Goal: Information Seeking & Learning: Learn about a topic

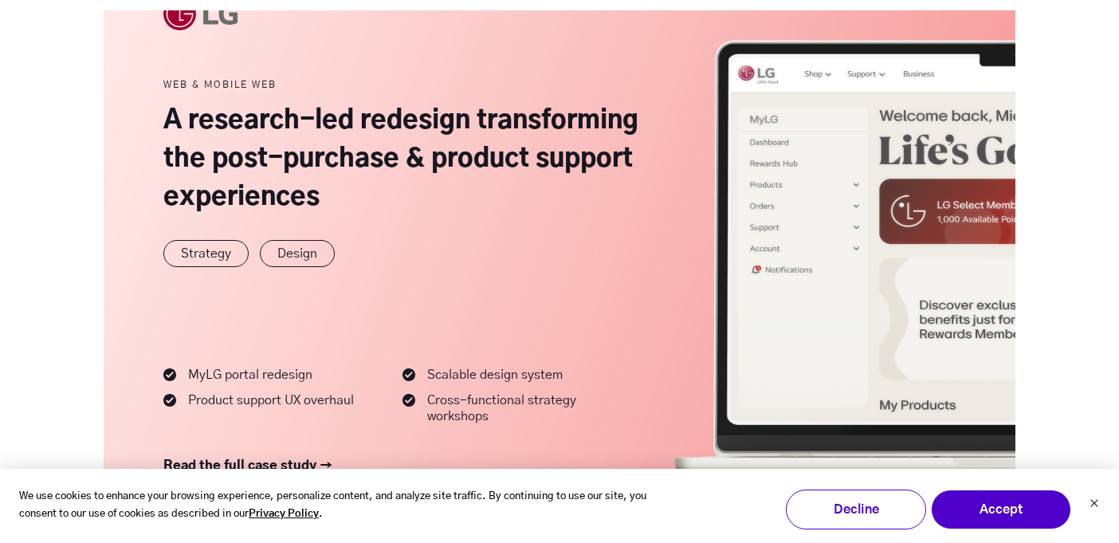
scroll to position [1180, 0]
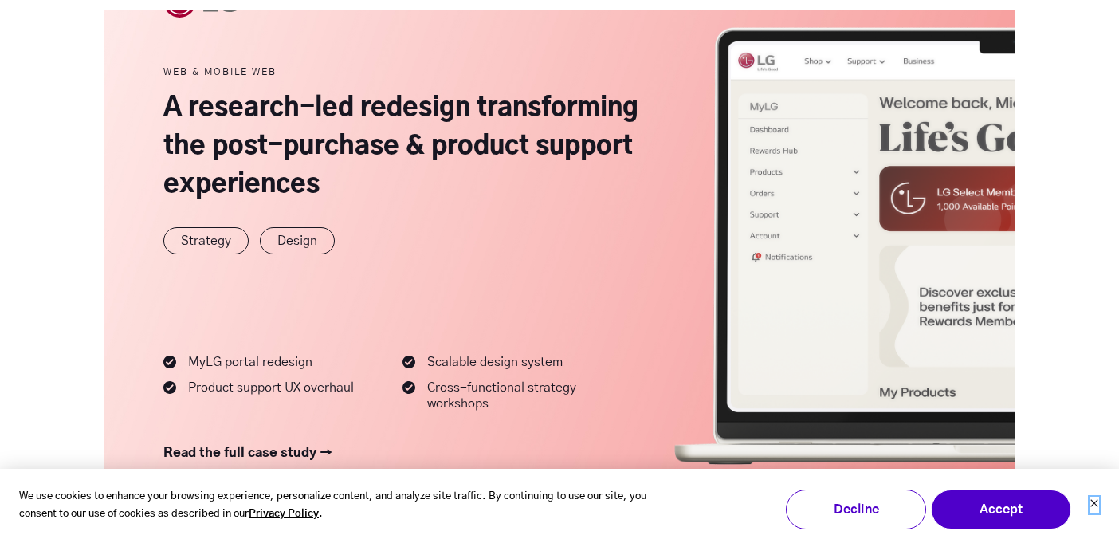
click at [816, 509] on button "Dismiss cookie banner" at bounding box center [1095, 505] width 10 height 17
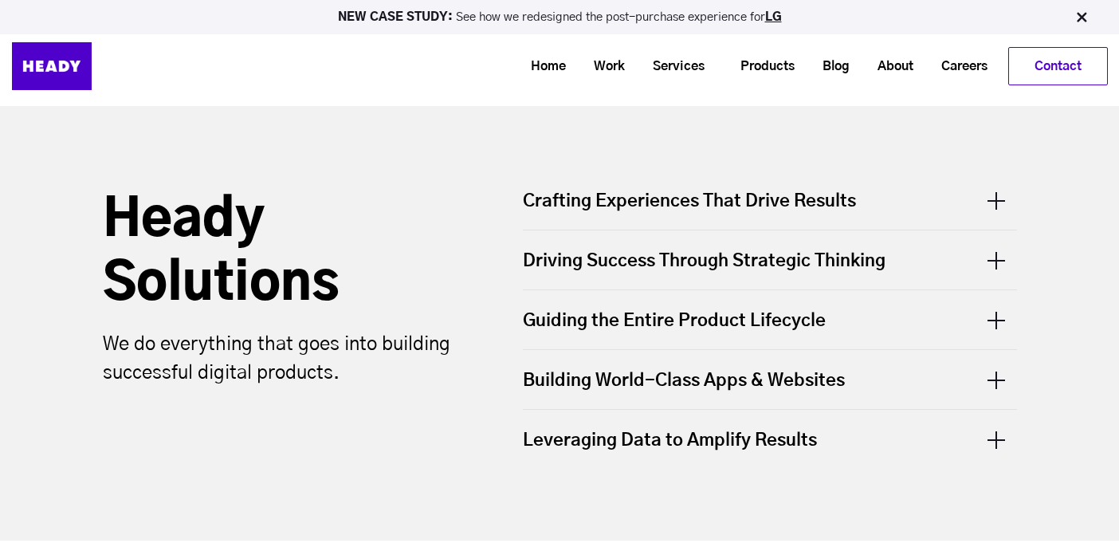
scroll to position [0, 0]
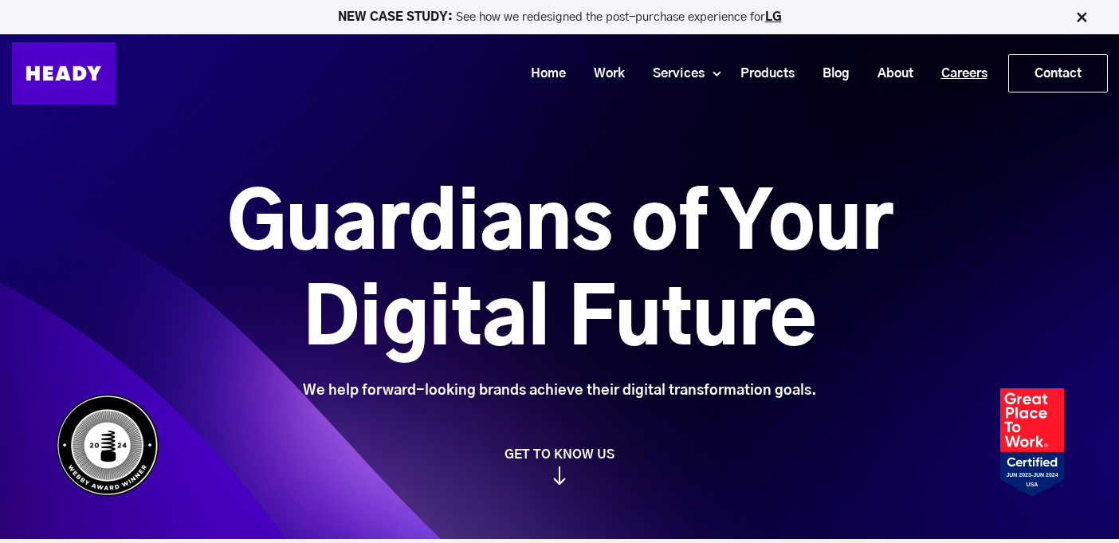
click at [816, 68] on link "Careers" at bounding box center [958, 73] width 74 height 29
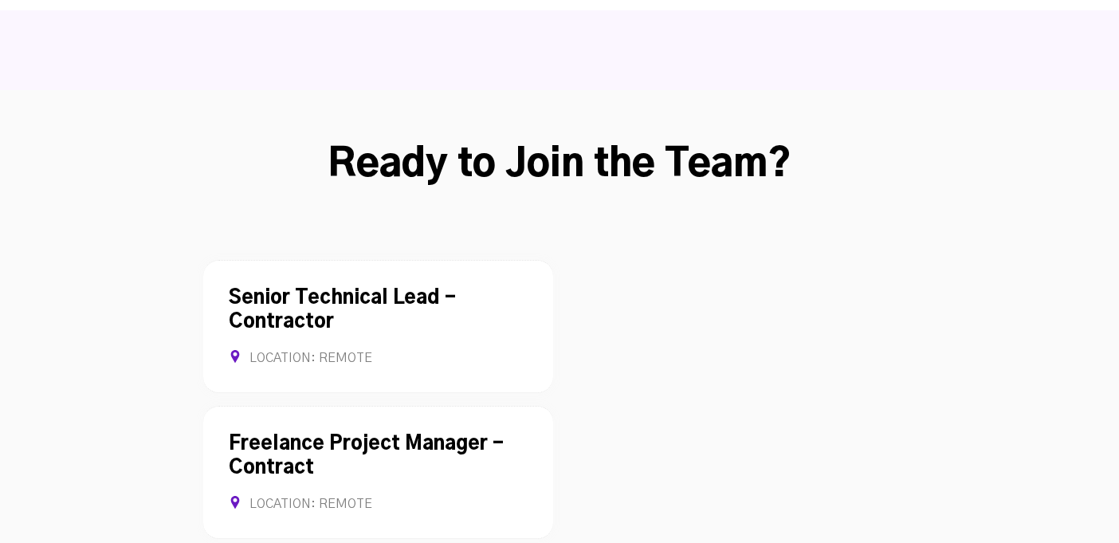
scroll to position [4303, 0]
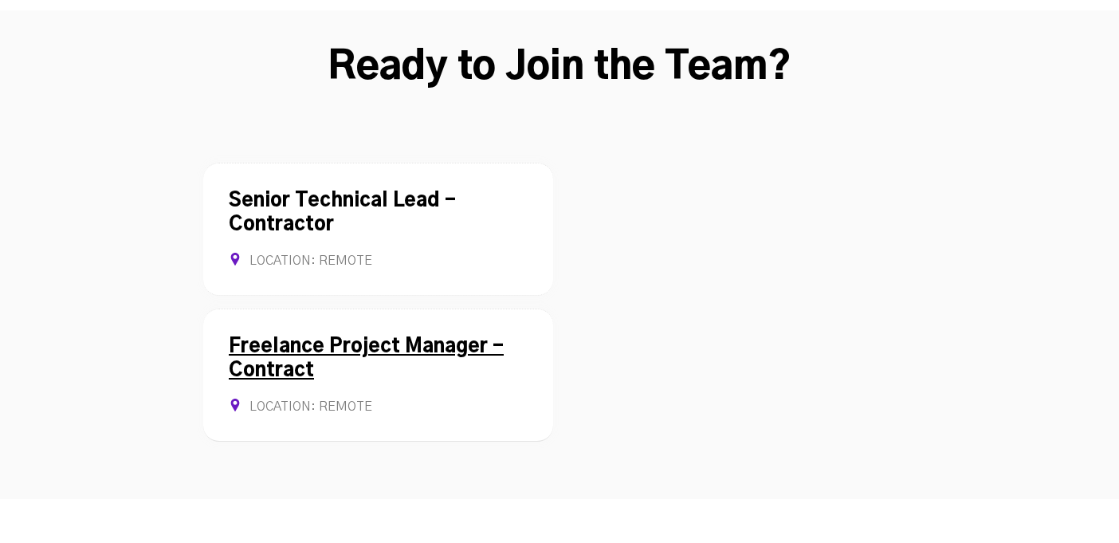
click at [379, 337] on link "Freelance Project Manager - Contract" at bounding box center [366, 358] width 275 height 43
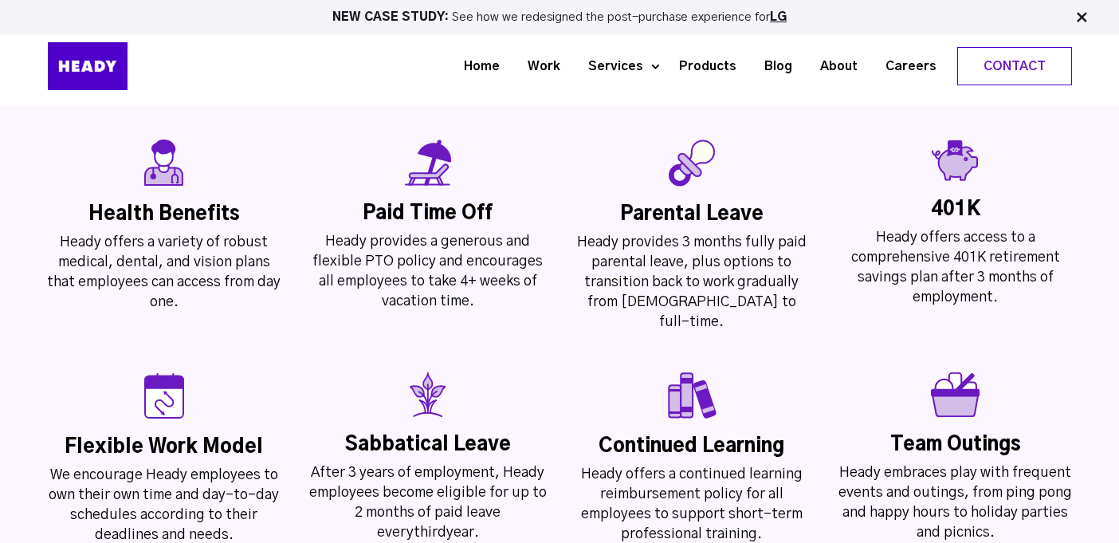
scroll to position [3476, 0]
